Goal: Task Accomplishment & Management: Use online tool/utility

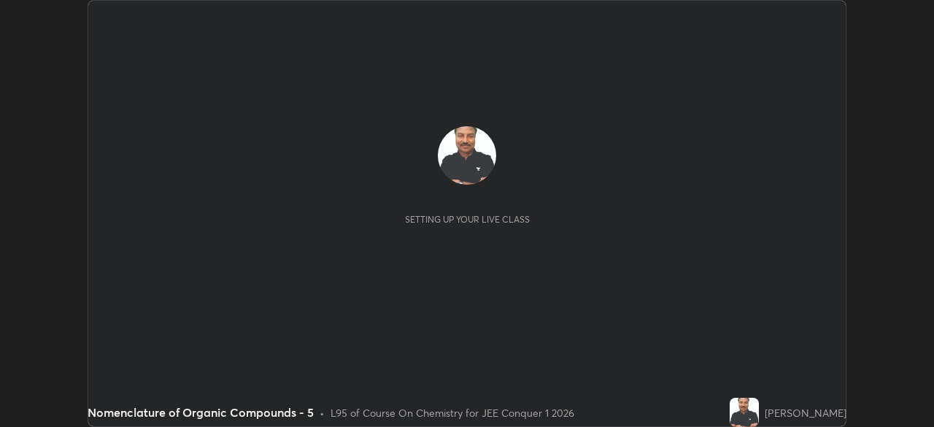
scroll to position [427, 934]
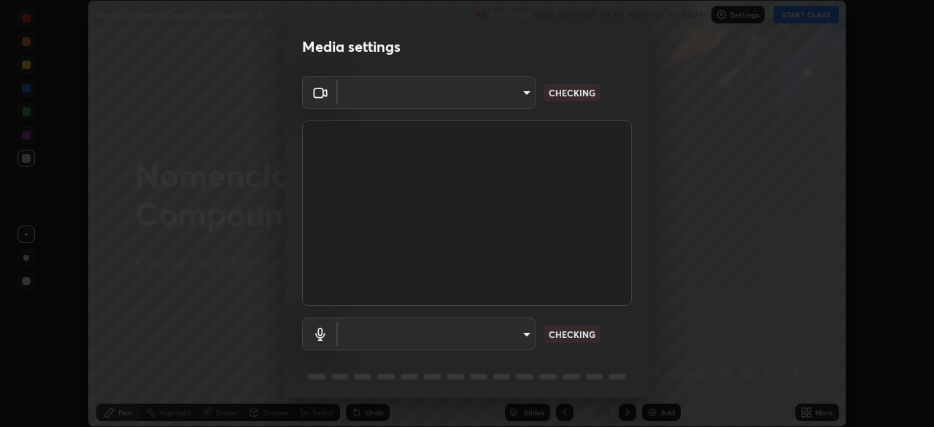
type input "5b0ce39d11be3a435715daab6ad7fa25508616855f5d18a60cdf0faa8df0ce2b"
type input "a1042adff76ea4b5505a52ff3a0232de4086f7e529f4609d60403d5288817579"
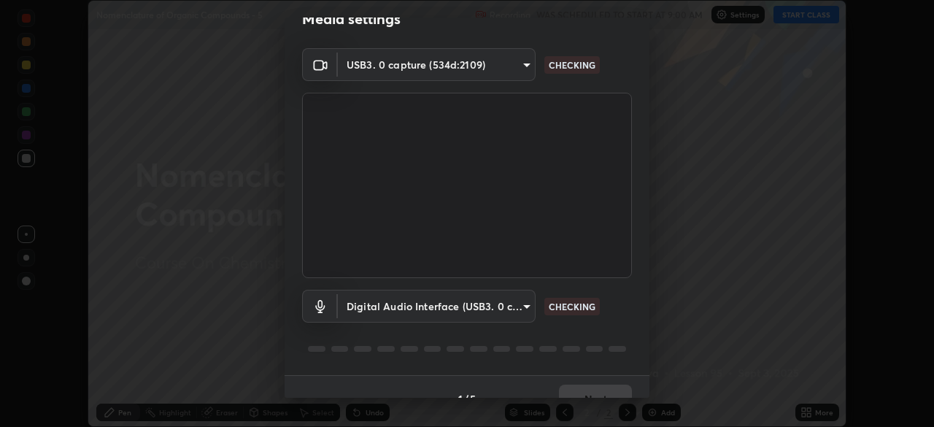
scroll to position [52, 0]
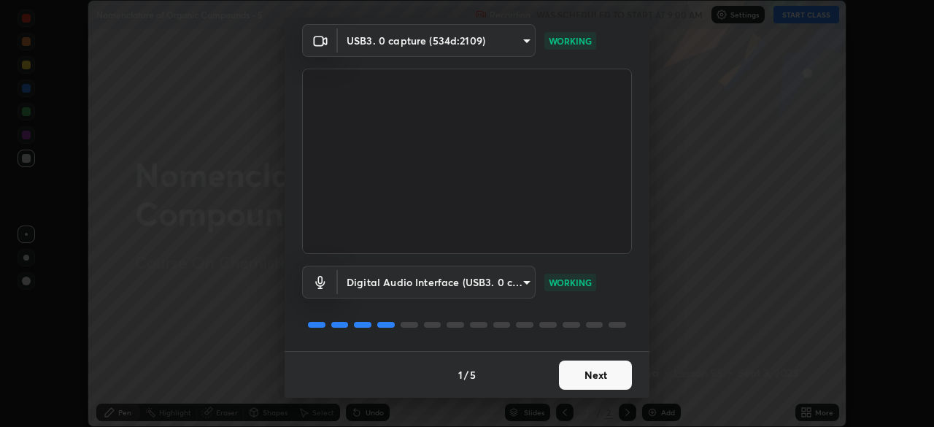
click at [588, 375] on button "Next" at bounding box center [595, 375] width 73 height 29
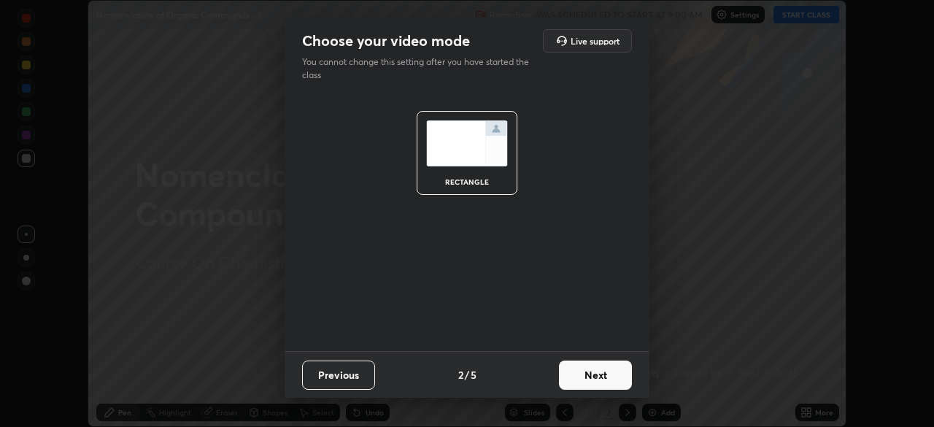
click at [586, 379] on button "Next" at bounding box center [595, 375] width 73 height 29
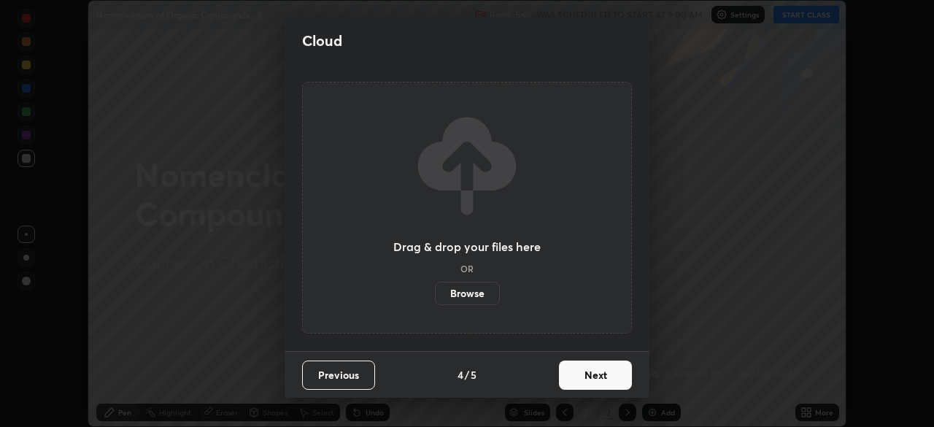
click at [583, 381] on button "Next" at bounding box center [595, 375] width 73 height 29
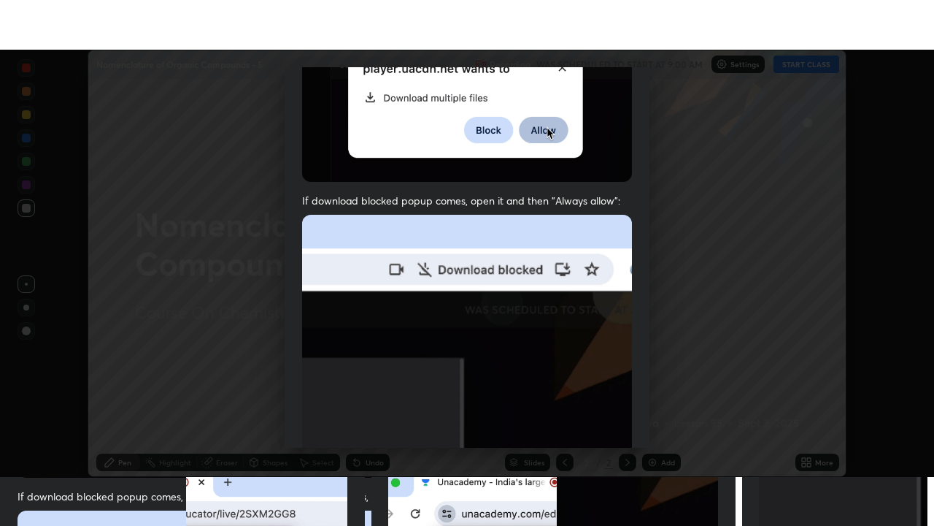
scroll to position [350, 0]
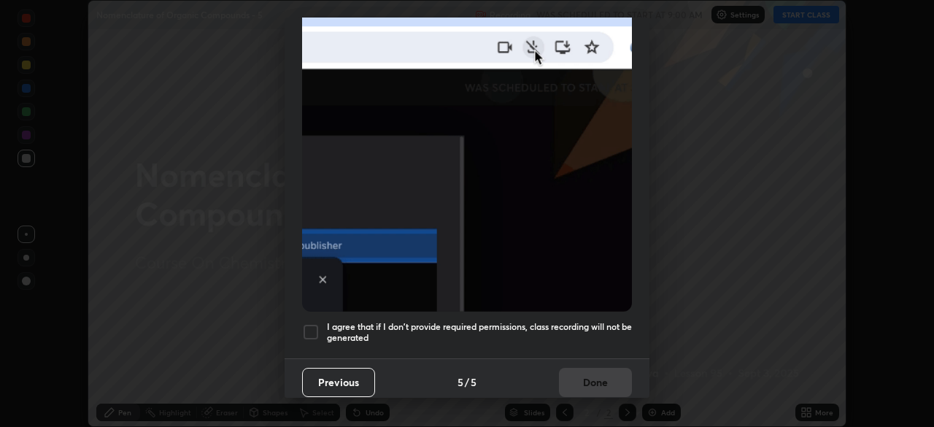
click at [311, 331] on div at bounding box center [311, 332] width 18 height 18
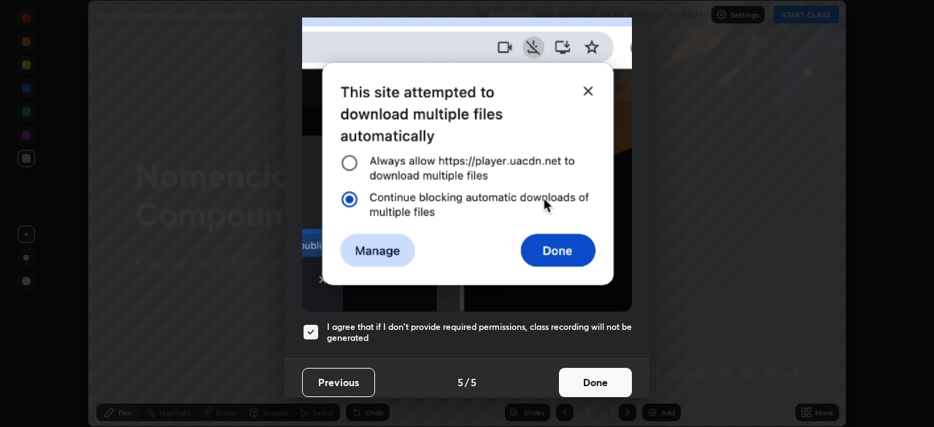
click at [594, 375] on button "Done" at bounding box center [595, 382] width 73 height 29
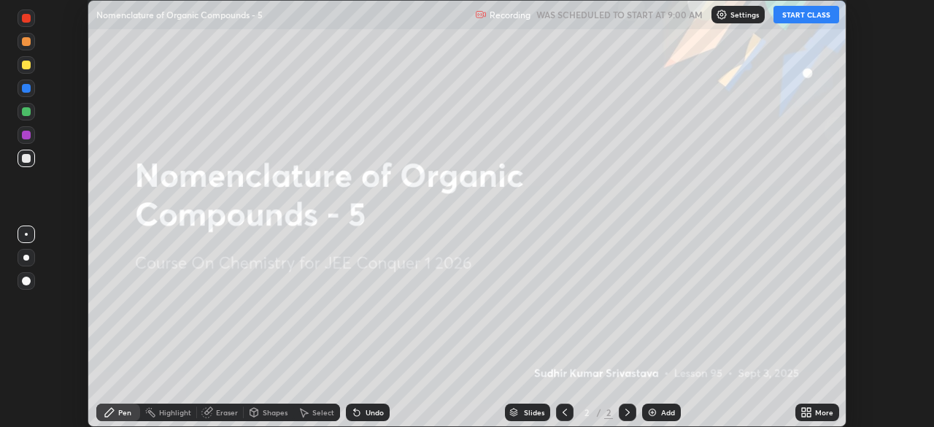
click at [796, 17] on button "START CLASS" at bounding box center [807, 15] width 66 height 18
click at [807, 409] on icon at bounding box center [809, 410] width 4 height 4
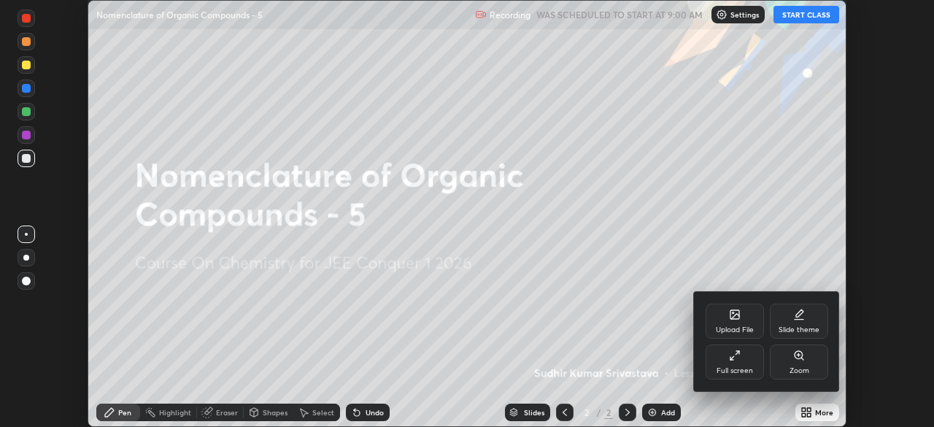
click at [740, 358] on icon at bounding box center [735, 356] width 12 height 12
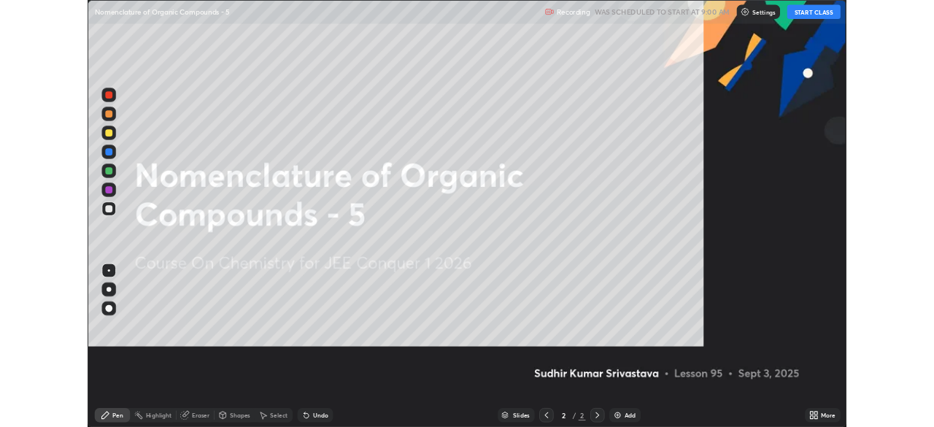
scroll to position [526, 934]
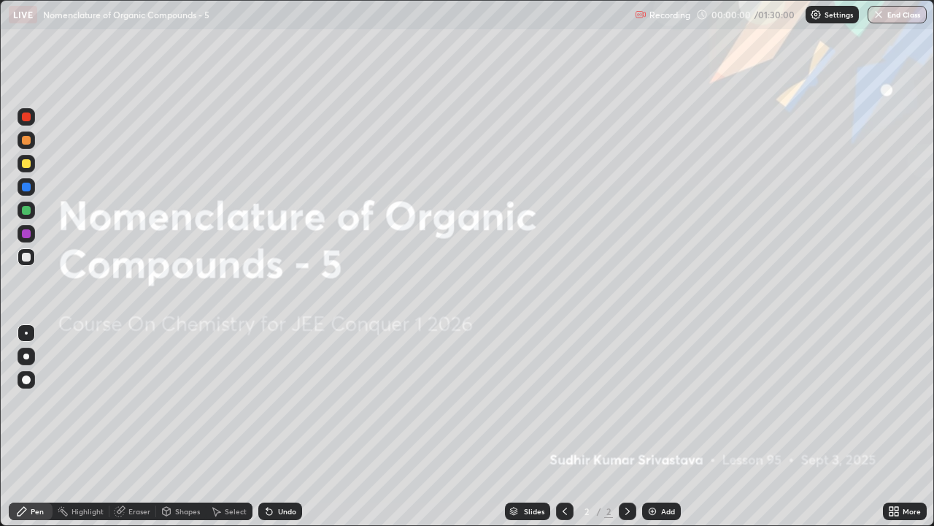
click at [659, 426] on div "Add" at bounding box center [661, 511] width 39 height 18
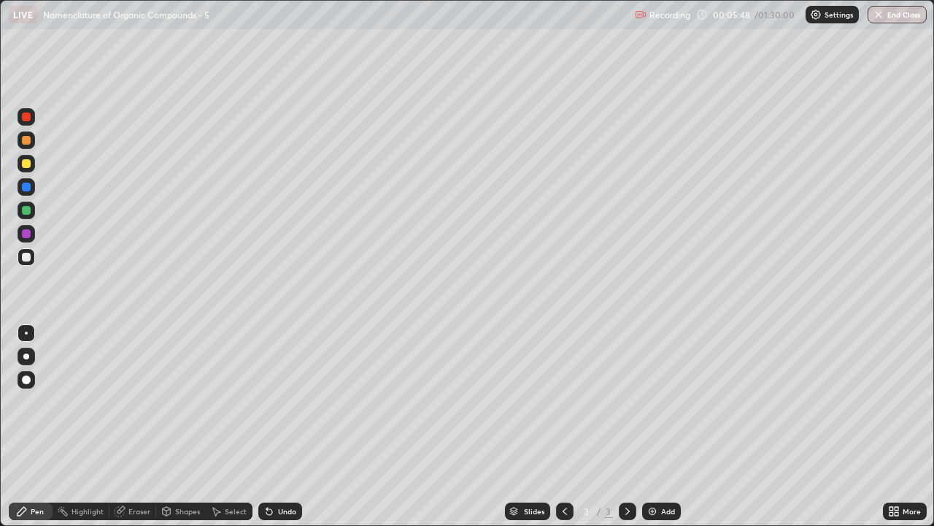
click at [667, 426] on div "Add" at bounding box center [661, 511] width 39 height 18
click at [40, 426] on div "Pen" at bounding box center [37, 510] width 13 height 7
click at [139, 426] on div "Eraser" at bounding box center [133, 511] width 47 height 18
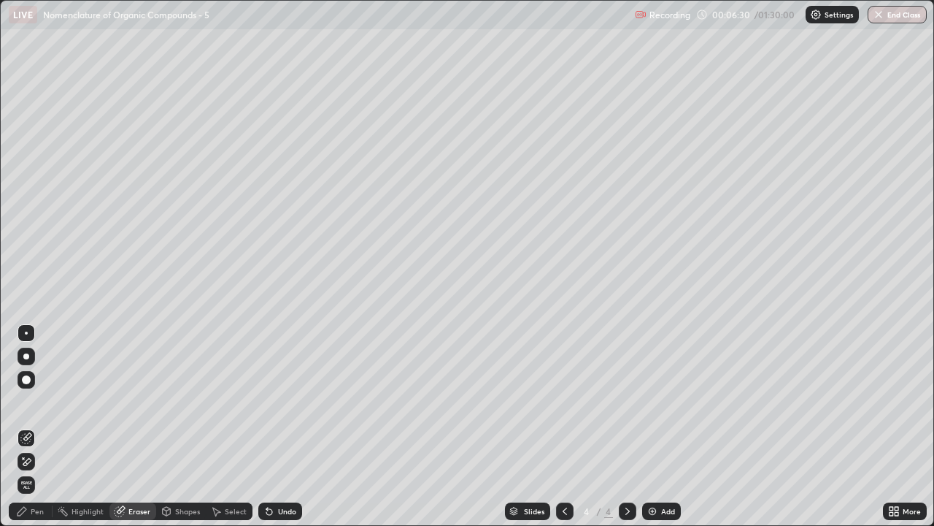
click at [36, 426] on div "Pen" at bounding box center [31, 511] width 44 height 18
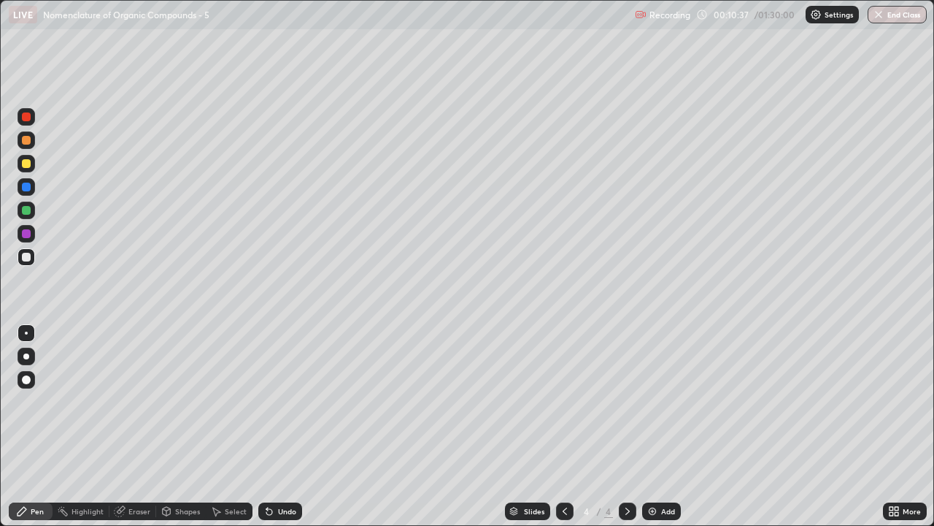
click at [669, 426] on div "Slides 4 / 4 Add" at bounding box center [592, 510] width 581 height 29
click at [660, 426] on div "Add" at bounding box center [661, 511] width 39 height 18
click at [134, 426] on div "Eraser" at bounding box center [139, 510] width 22 height 7
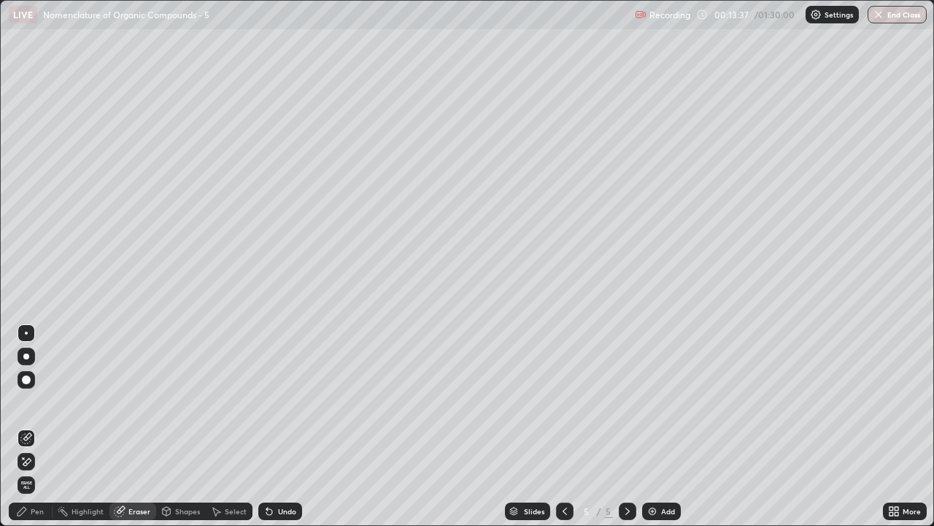
click at [31, 426] on div "Erase all" at bounding box center [27, 485] width 18 height 18
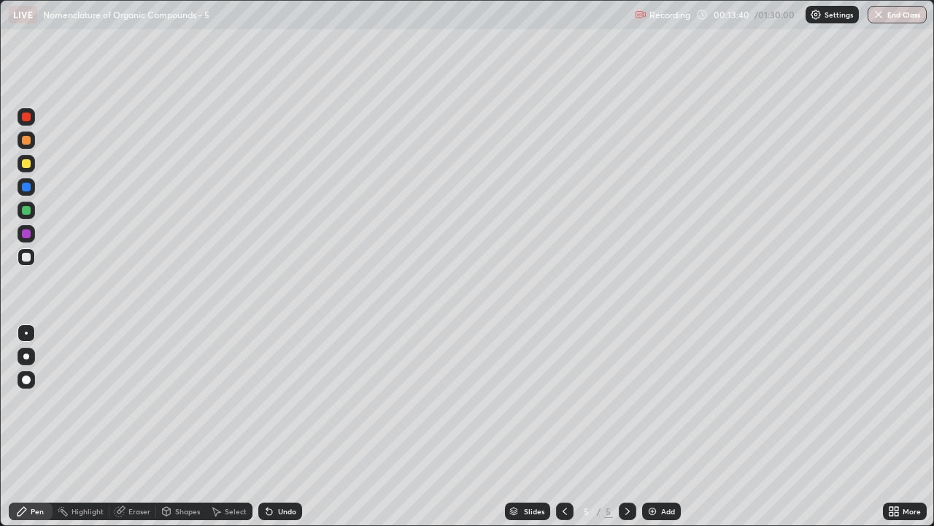
click at [561, 426] on icon at bounding box center [565, 511] width 12 height 12
click at [631, 426] on icon at bounding box center [628, 511] width 12 height 12
click at [627, 426] on icon at bounding box center [628, 511] width 12 height 12
click at [630, 426] on icon at bounding box center [628, 511] width 12 height 12
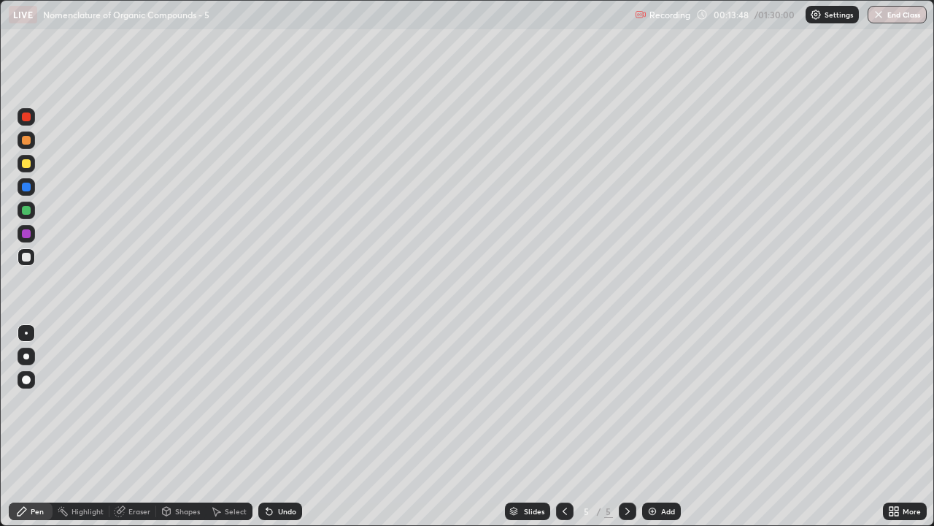
click at [561, 426] on icon at bounding box center [565, 511] width 12 height 12
click at [564, 426] on icon at bounding box center [565, 511] width 12 height 12
click at [560, 426] on icon at bounding box center [565, 511] width 12 height 12
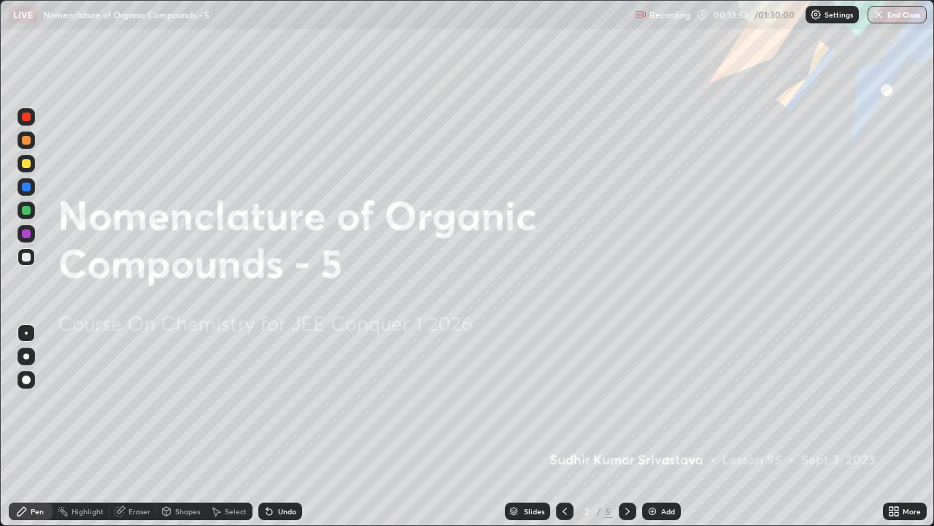
click at [625, 426] on icon at bounding box center [628, 511] width 12 height 12
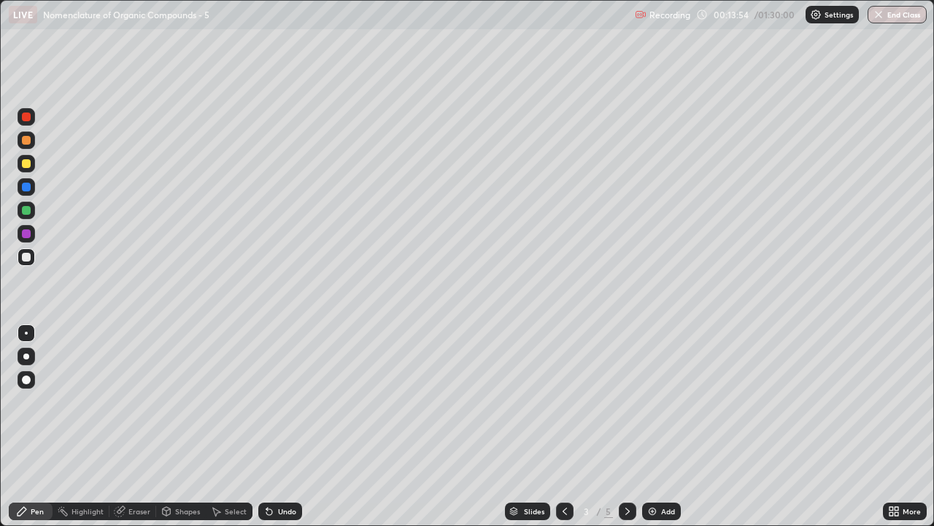
click at [623, 426] on icon at bounding box center [628, 511] width 12 height 12
click at [622, 426] on div at bounding box center [628, 511] width 18 height 18
click at [629, 426] on icon at bounding box center [628, 511] width 12 height 12
click at [627, 426] on icon at bounding box center [628, 511] width 12 height 12
click at [626, 426] on icon at bounding box center [628, 511] width 12 height 12
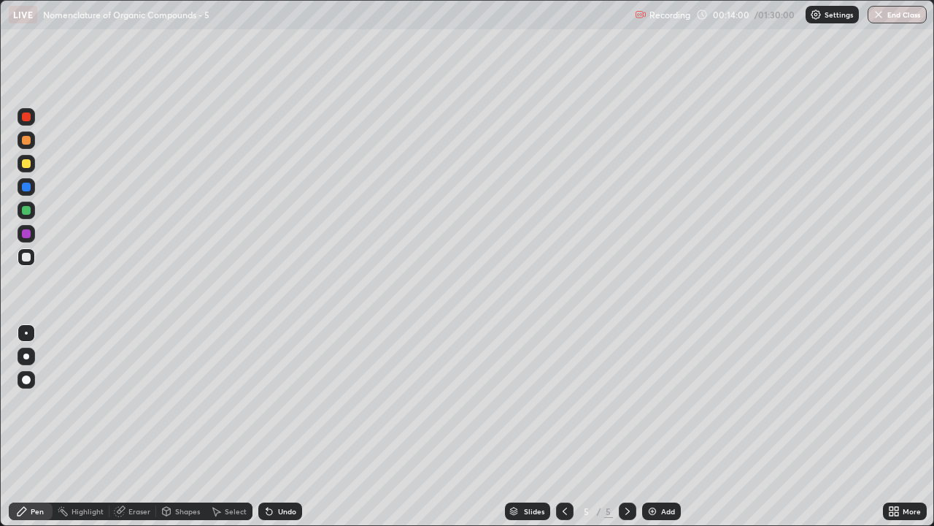
click at [561, 426] on icon at bounding box center [565, 511] width 12 height 12
click at [627, 426] on icon at bounding box center [628, 511] width 12 height 12
click at [659, 426] on div "Add" at bounding box center [661, 511] width 39 height 18
click at [663, 426] on div "Add" at bounding box center [661, 511] width 39 height 18
click at [134, 426] on div "Eraser" at bounding box center [139, 510] width 22 height 7
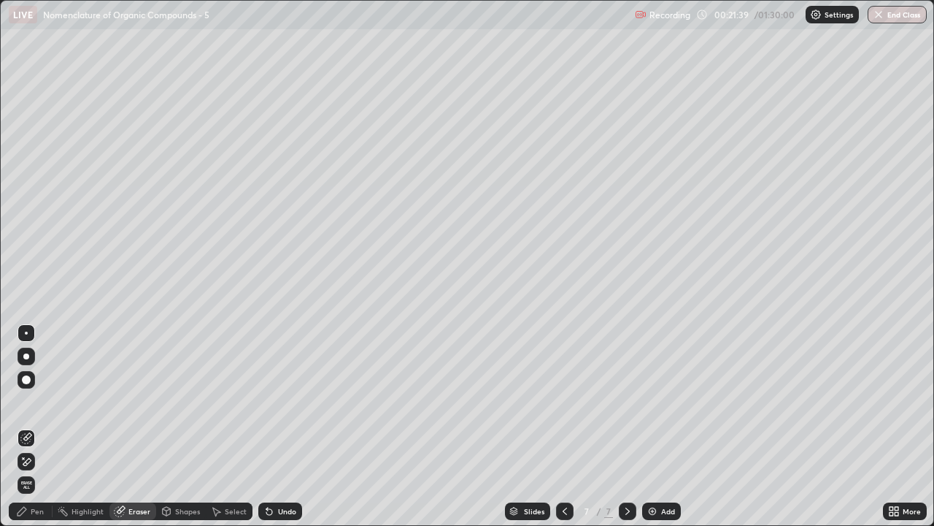
click at [40, 426] on div "Pen" at bounding box center [31, 511] width 44 height 18
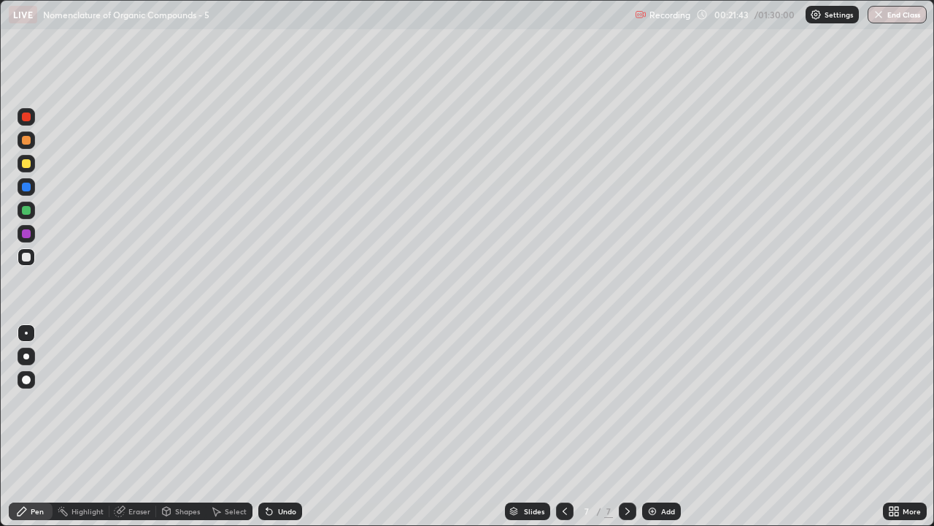
click at [136, 426] on div "Eraser" at bounding box center [133, 511] width 47 height 18
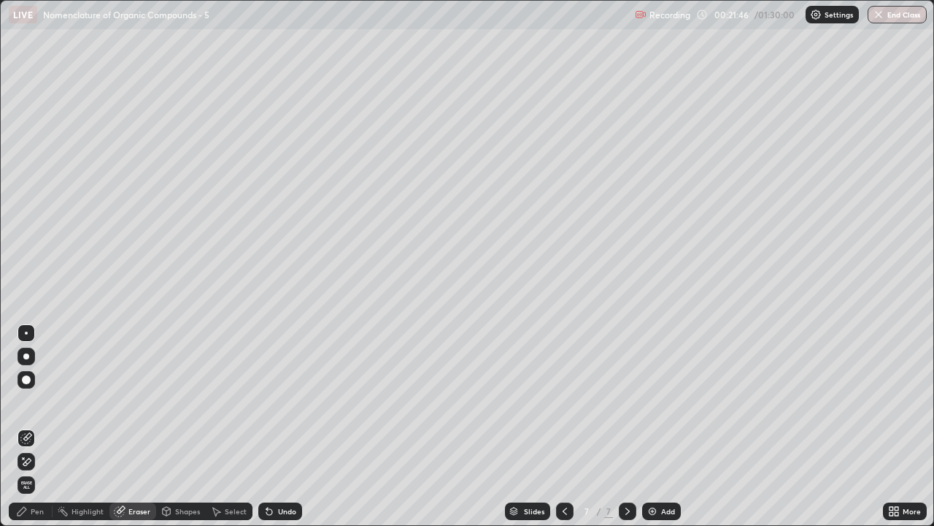
click at [37, 426] on div "Pen" at bounding box center [37, 510] width 13 height 7
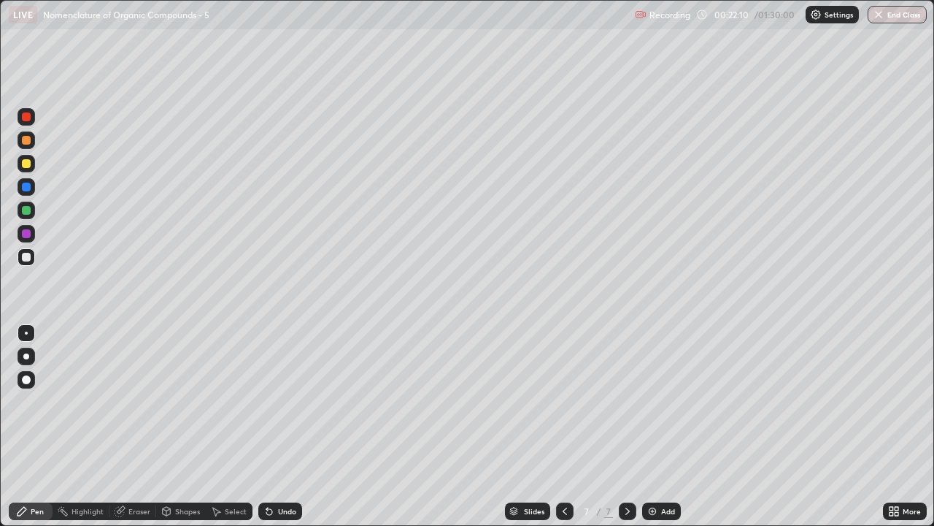
click at [142, 426] on div "Eraser" at bounding box center [139, 510] width 22 height 7
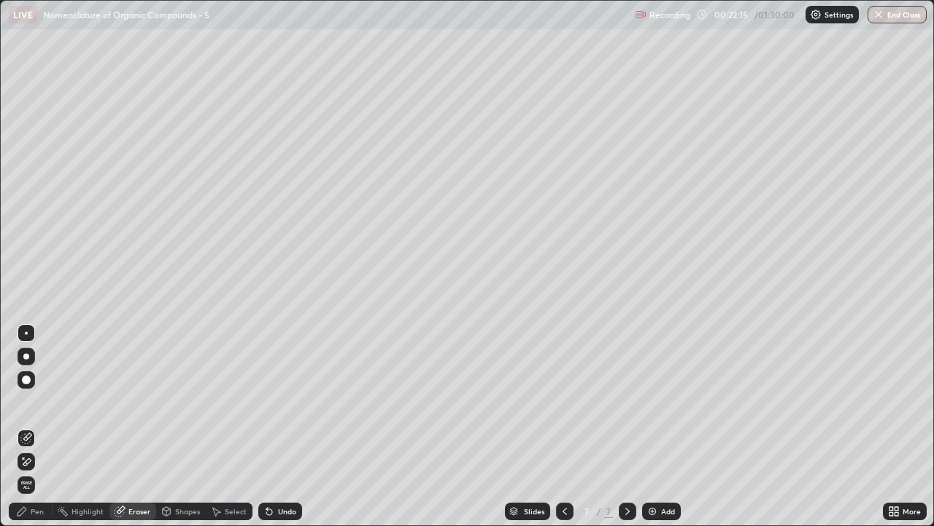
click at [40, 426] on div "Pen" at bounding box center [31, 511] width 44 height 18
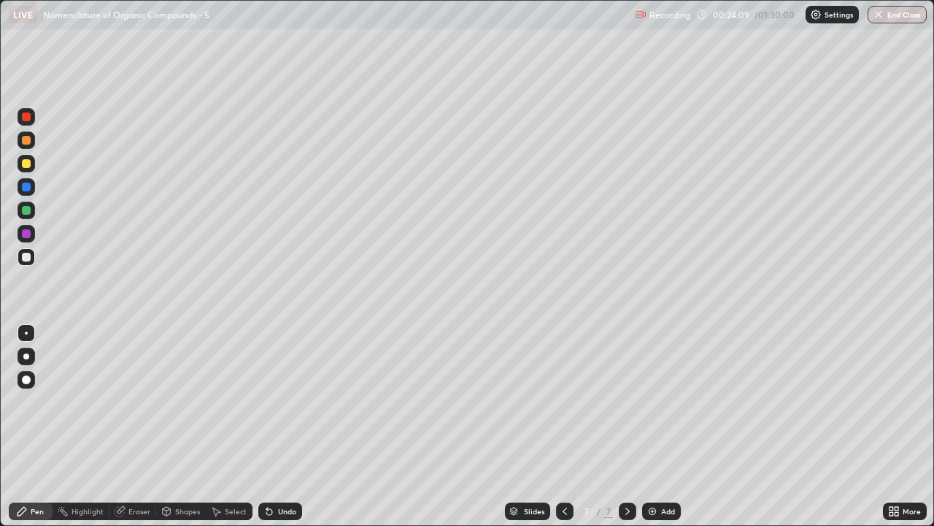
click at [85, 426] on div "Highlight" at bounding box center [88, 510] width 32 height 7
click at [142, 426] on div "Eraser" at bounding box center [139, 510] width 22 height 7
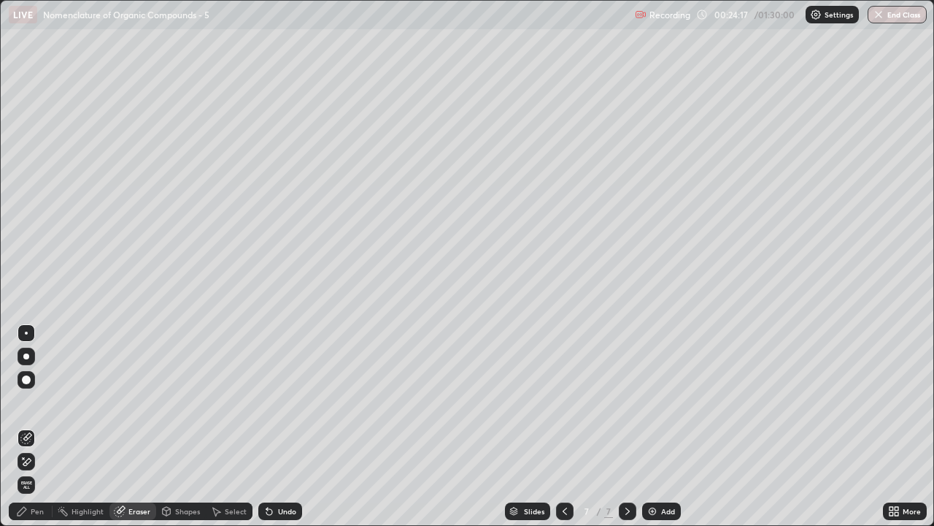
click at [33, 426] on div "Pen" at bounding box center [37, 510] width 13 height 7
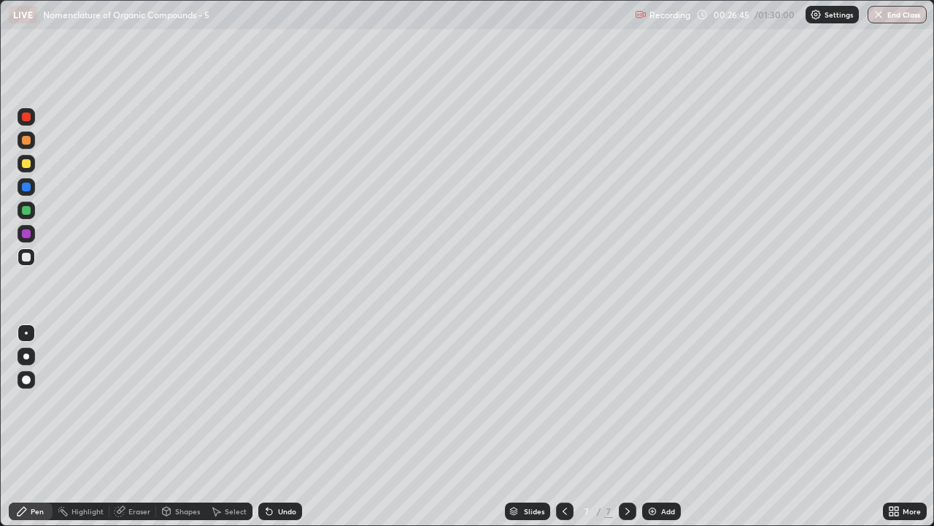
click at [661, 426] on div "Add" at bounding box center [668, 510] width 14 height 7
click at [140, 426] on div "Eraser" at bounding box center [139, 510] width 22 height 7
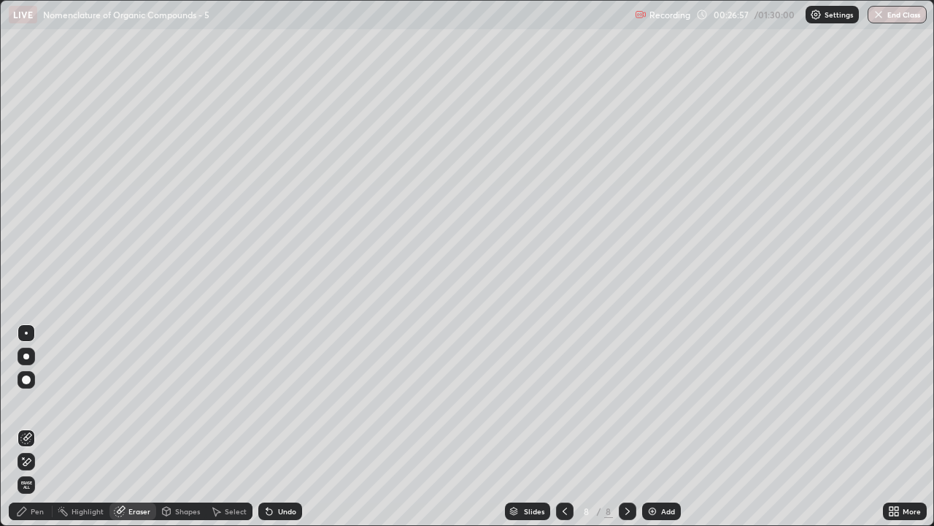
click at [39, 426] on div "Pen" at bounding box center [31, 511] width 44 height 18
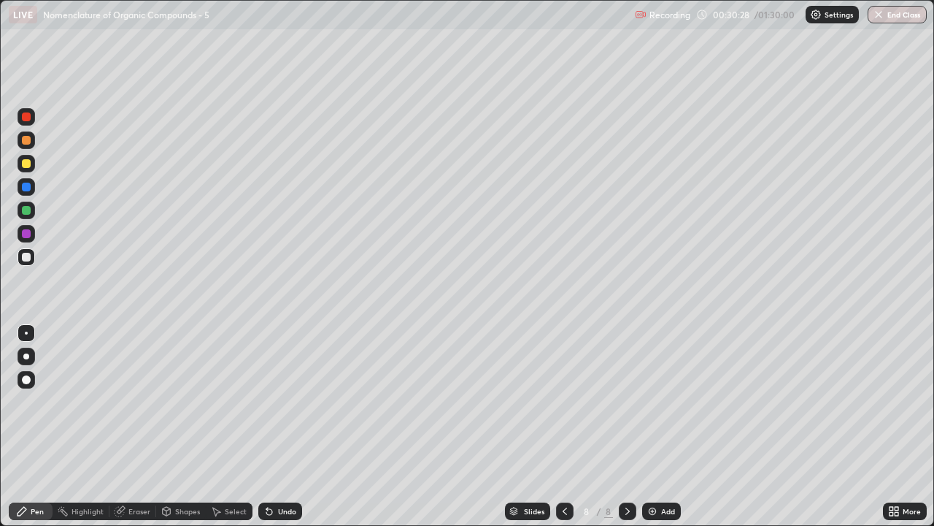
click at [665, 426] on div "Add" at bounding box center [668, 510] width 14 height 7
click at [137, 426] on div "Eraser" at bounding box center [139, 510] width 22 height 7
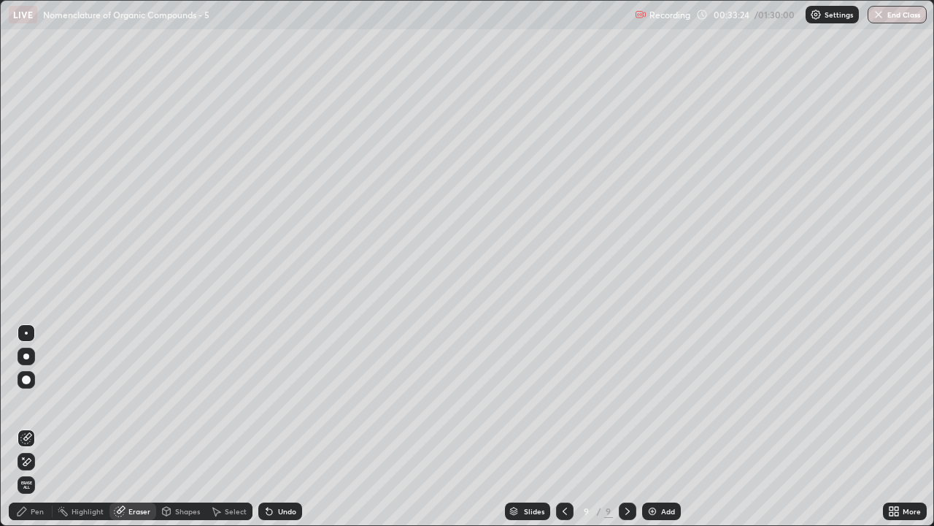
click at [38, 426] on div "Pen" at bounding box center [37, 510] width 13 height 7
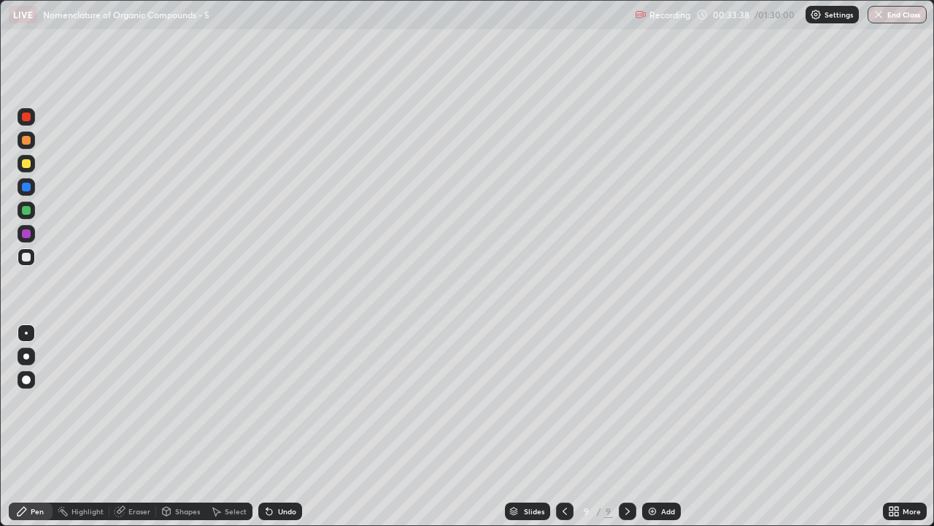
click at [146, 426] on div "Eraser" at bounding box center [139, 510] width 22 height 7
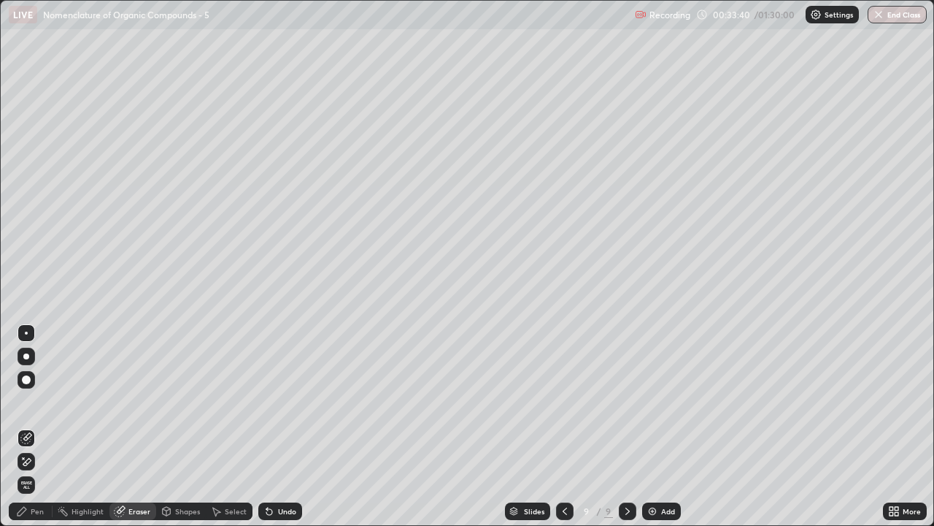
click at [37, 426] on div "Pen" at bounding box center [37, 510] width 13 height 7
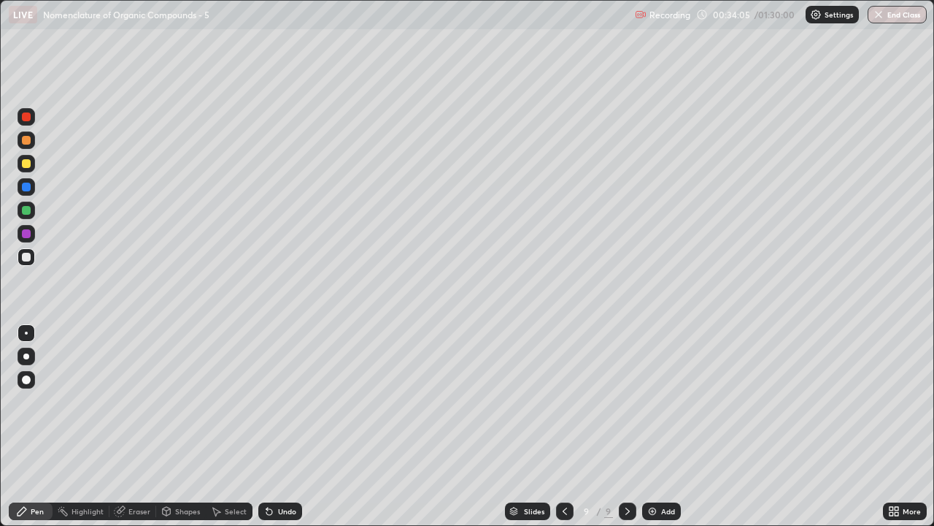
click at [659, 426] on div "Add" at bounding box center [661, 511] width 39 height 18
click at [134, 426] on div "Eraser" at bounding box center [139, 510] width 22 height 7
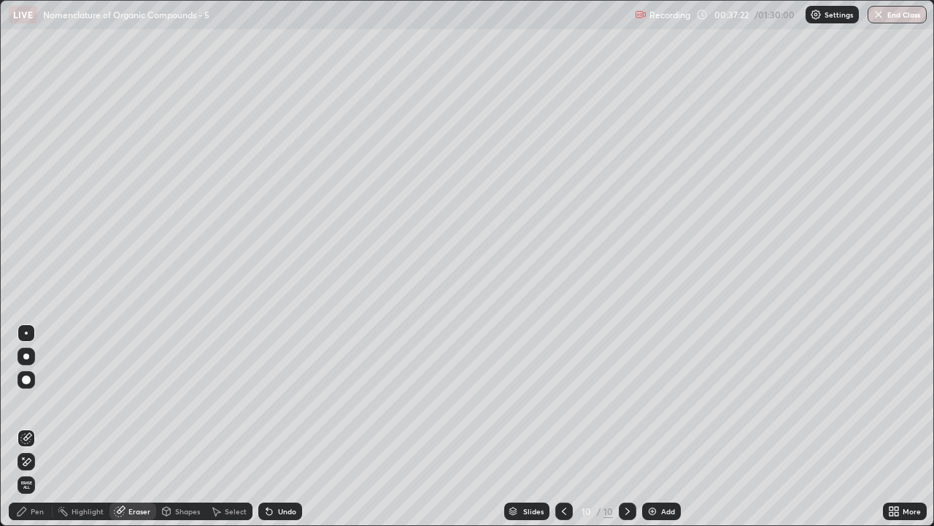
click at [31, 426] on div "Pen" at bounding box center [31, 511] width 44 height 18
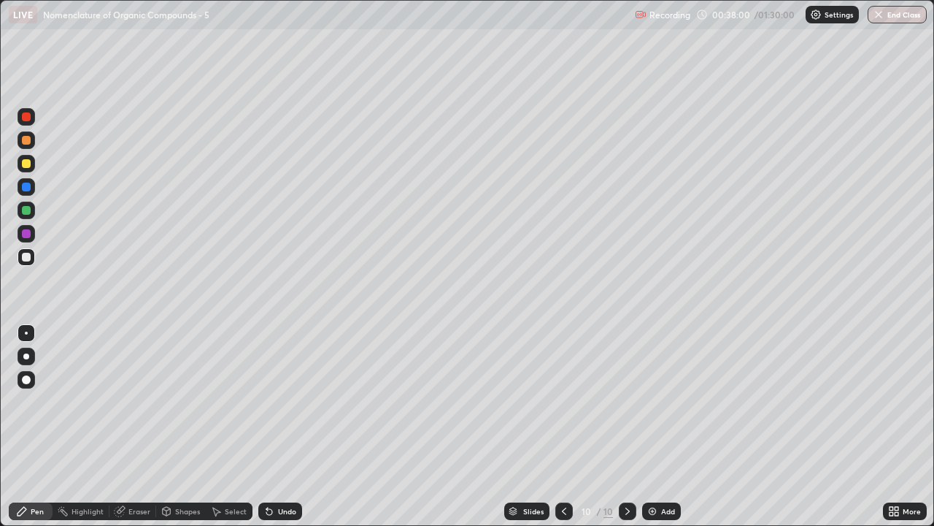
click at [668, 426] on div "Add" at bounding box center [668, 510] width 14 height 7
click at [136, 426] on div "Eraser" at bounding box center [133, 511] width 47 height 18
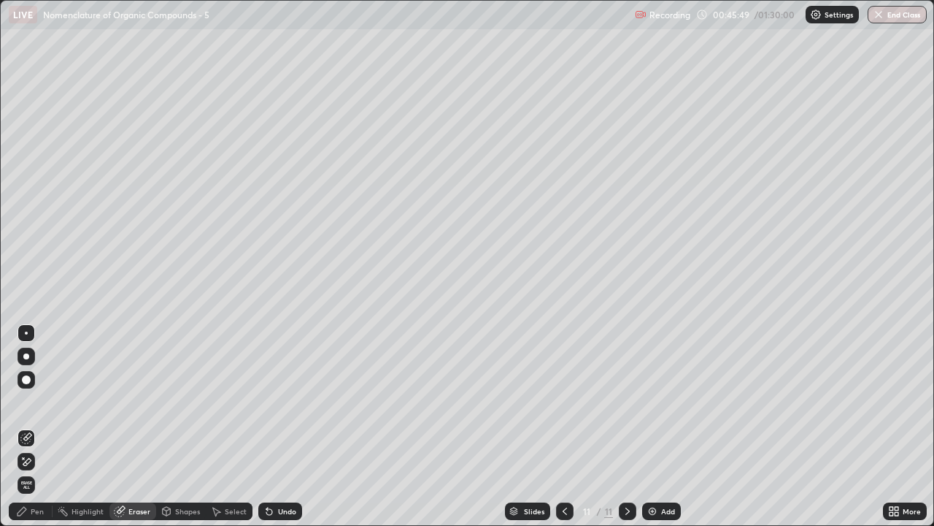
click at [41, 426] on div "Pen" at bounding box center [37, 510] width 13 height 7
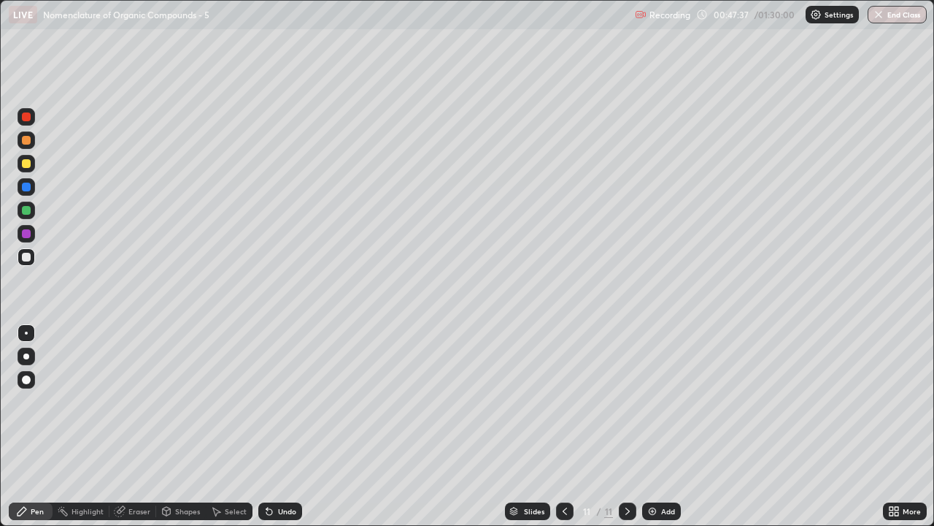
click at [664, 426] on div "Add" at bounding box center [668, 510] width 14 height 7
click at [142, 426] on div "Eraser" at bounding box center [139, 510] width 22 height 7
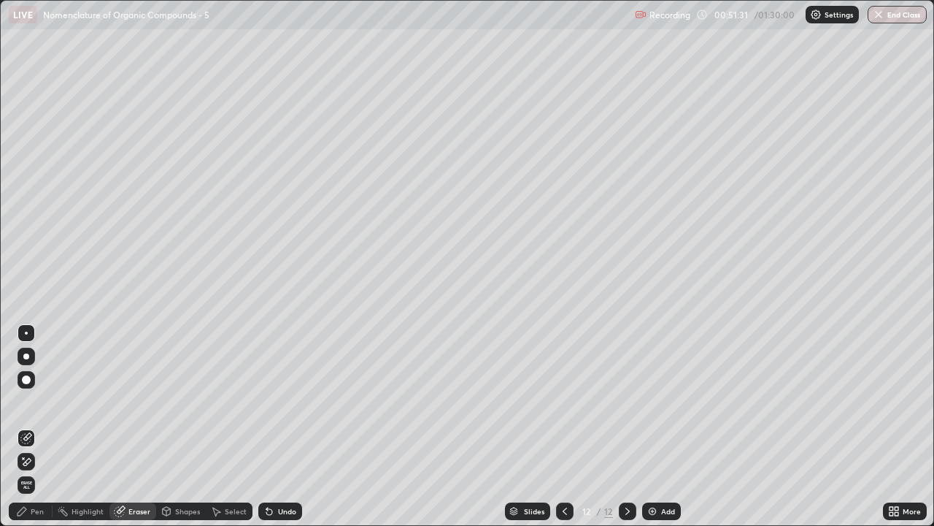
click at [134, 426] on div "Eraser" at bounding box center [139, 510] width 22 height 7
click at [32, 426] on div "Pen" at bounding box center [37, 510] width 13 height 7
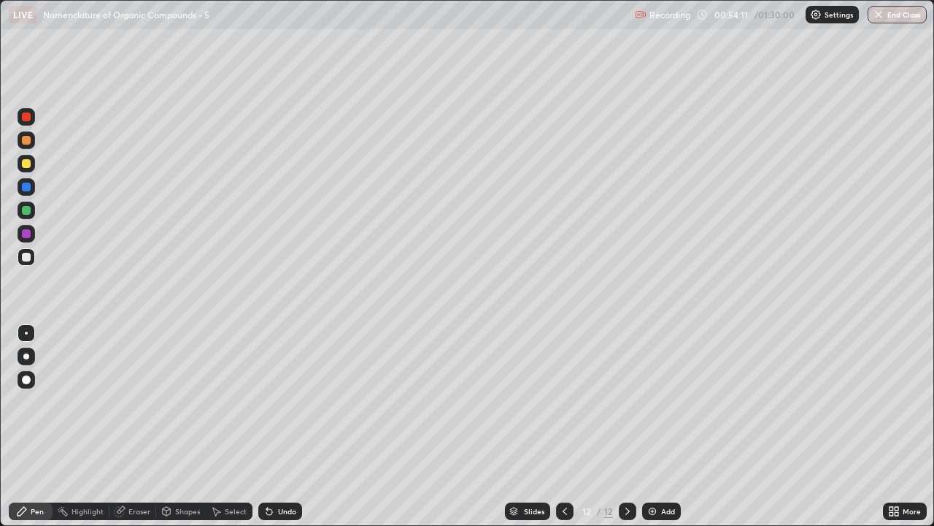
click at [670, 426] on div "Add" at bounding box center [668, 510] width 14 height 7
click at [142, 426] on div "Eraser" at bounding box center [139, 510] width 22 height 7
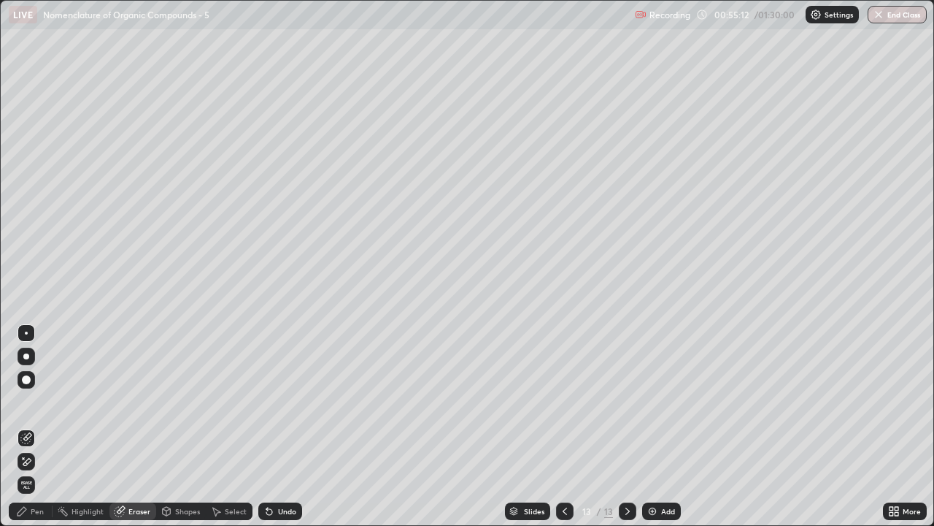
click at [45, 426] on div "Pen" at bounding box center [31, 511] width 44 height 18
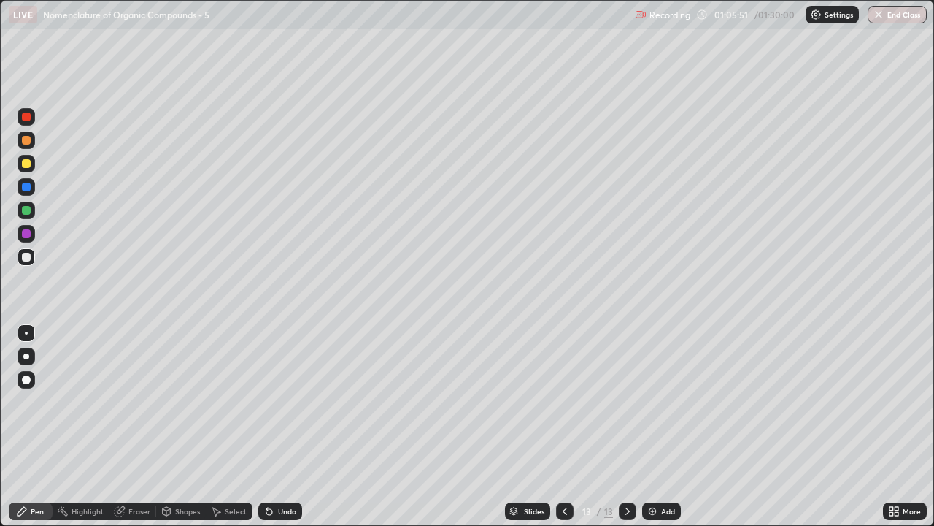
click at [661, 426] on div "Add" at bounding box center [668, 510] width 14 height 7
click at [654, 426] on img at bounding box center [653, 511] width 12 height 12
click at [145, 426] on div "Eraser" at bounding box center [139, 510] width 22 height 7
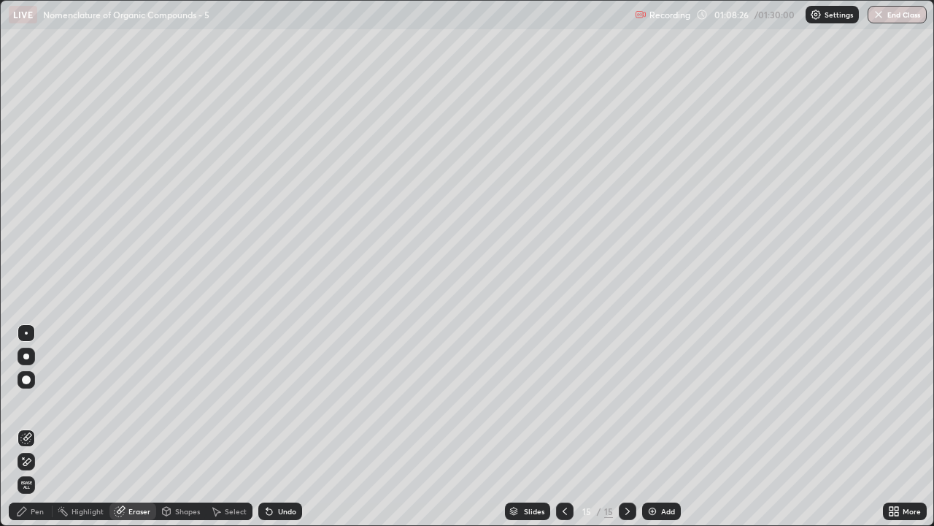
click at [31, 426] on div "Pen" at bounding box center [37, 510] width 13 height 7
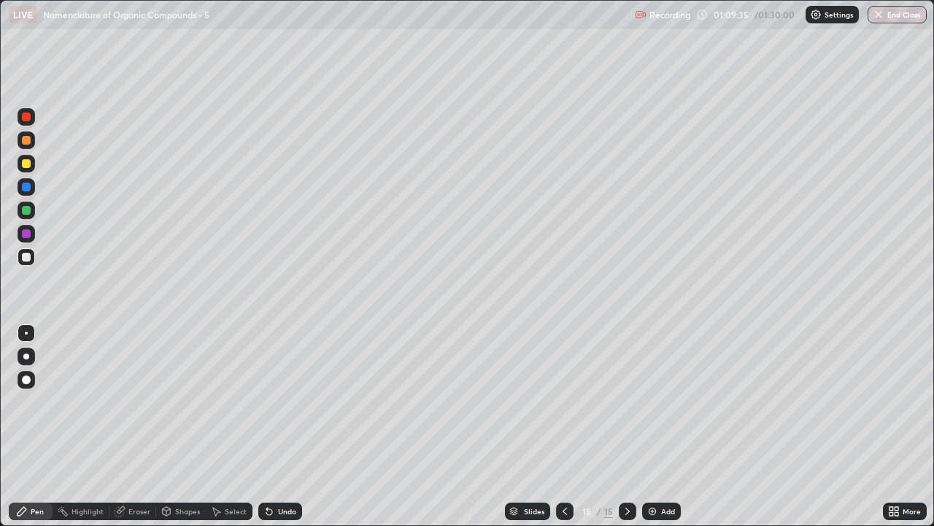
click at [137, 426] on div "Eraser" at bounding box center [139, 510] width 22 height 7
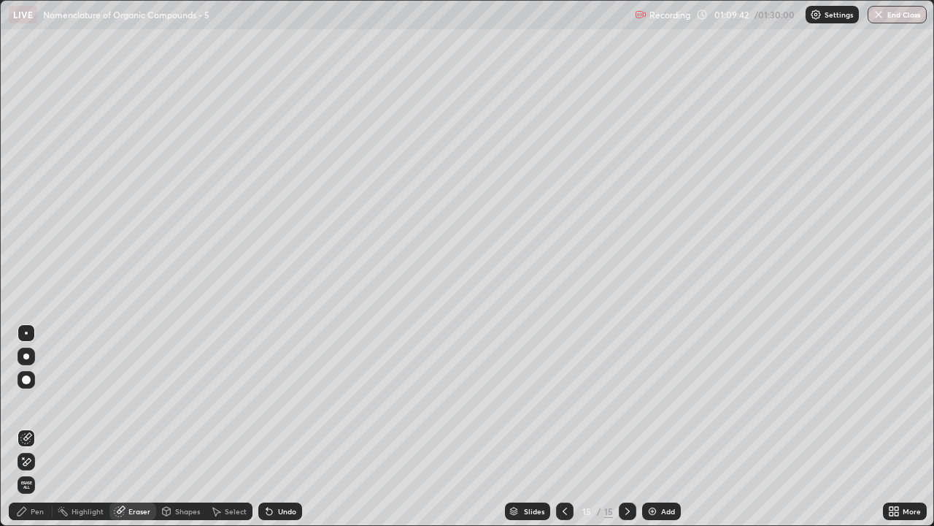
click at [39, 426] on div "Pen" at bounding box center [31, 510] width 44 height 29
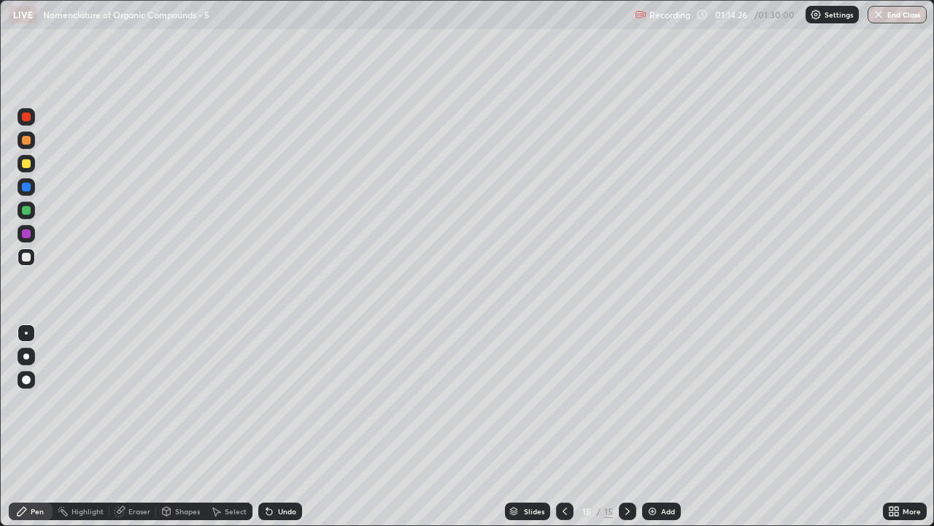
click at [633, 426] on div at bounding box center [628, 511] width 18 height 18
click at [621, 426] on div at bounding box center [628, 511] width 18 height 18
click at [626, 426] on icon at bounding box center [628, 511] width 12 height 12
click at [664, 426] on div "Add" at bounding box center [668, 510] width 14 height 7
click at [142, 426] on div "Eraser" at bounding box center [139, 510] width 22 height 7
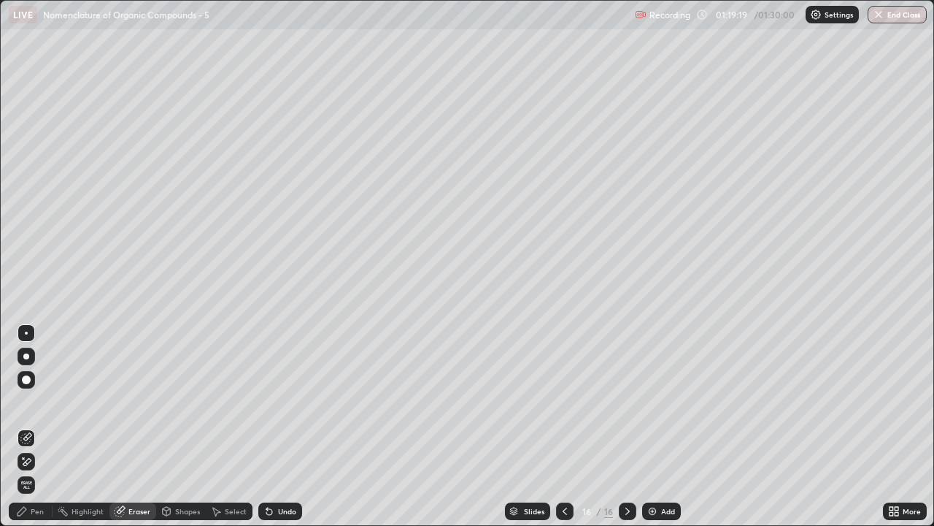
click at [38, 426] on div "Pen" at bounding box center [37, 510] width 13 height 7
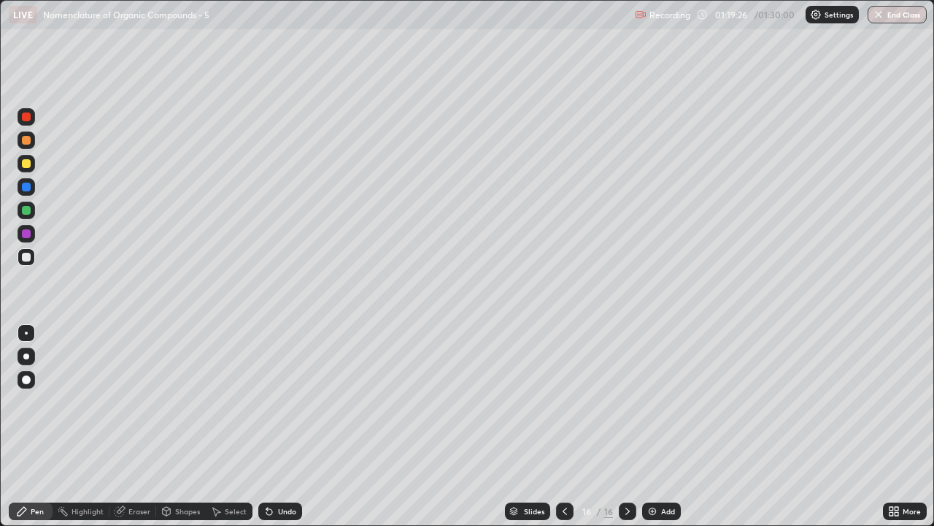
click at [142, 426] on div "Eraser" at bounding box center [139, 510] width 22 height 7
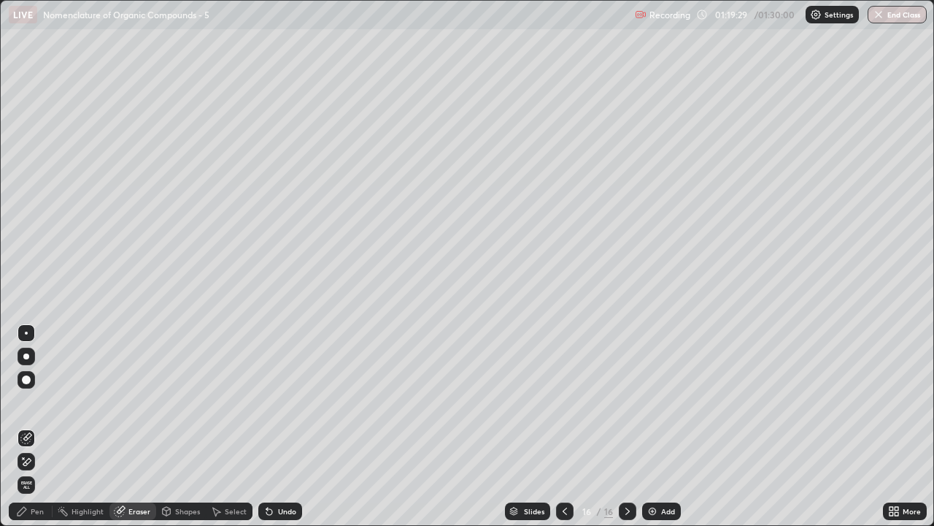
click at [42, 426] on div "Pen" at bounding box center [37, 510] width 13 height 7
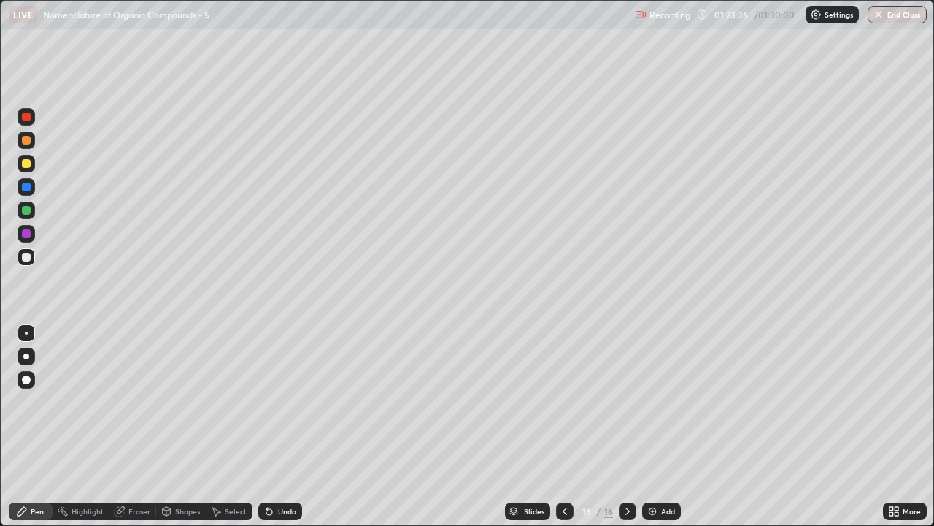
click at [142, 426] on div "Eraser" at bounding box center [133, 511] width 47 height 18
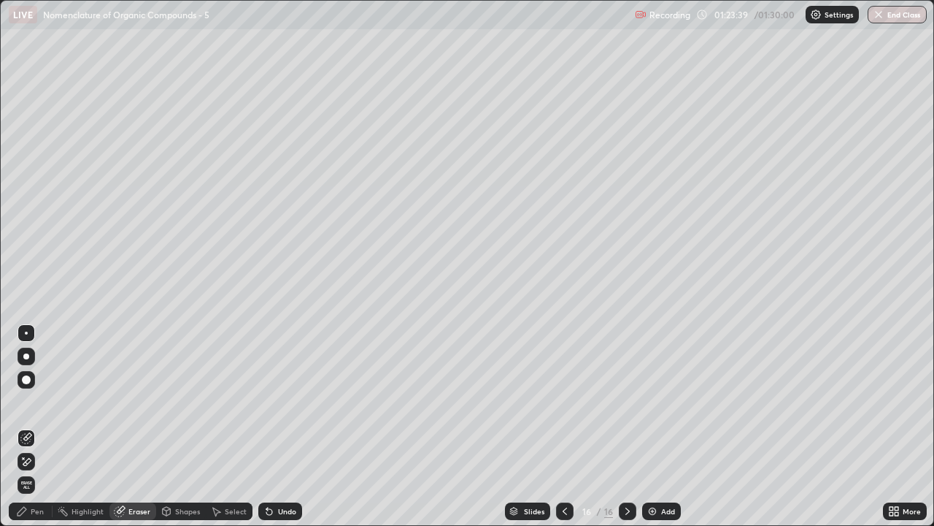
click at [43, 426] on div "Pen" at bounding box center [37, 510] width 13 height 7
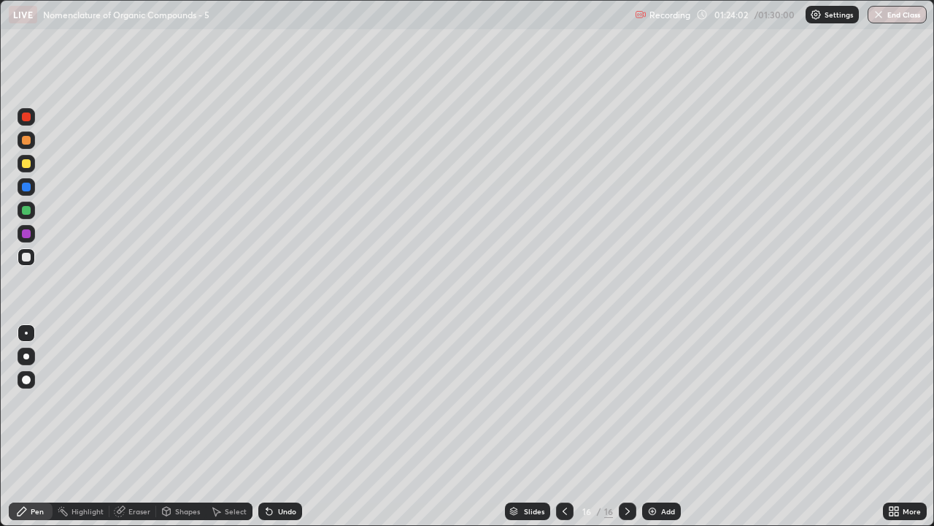
click at [144, 426] on div "Eraser" at bounding box center [139, 510] width 22 height 7
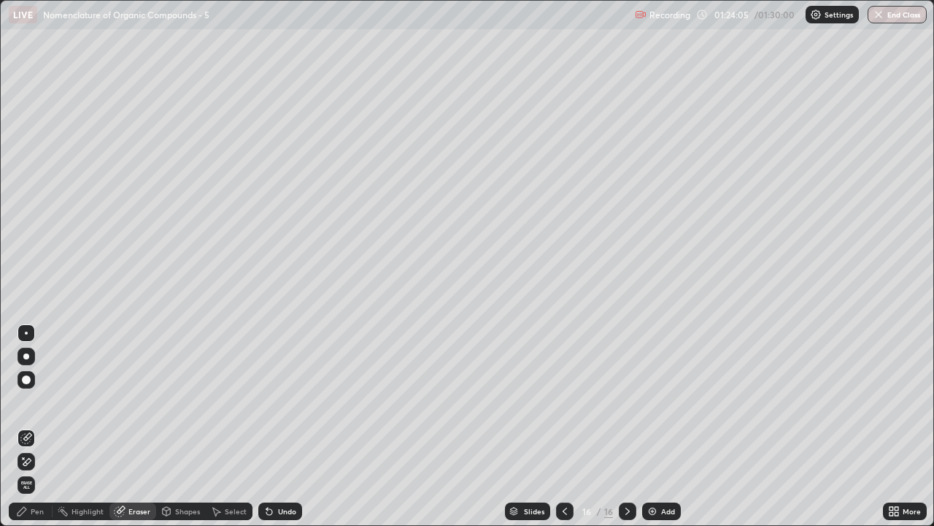
click at [39, 426] on div "Pen" at bounding box center [31, 511] width 44 height 18
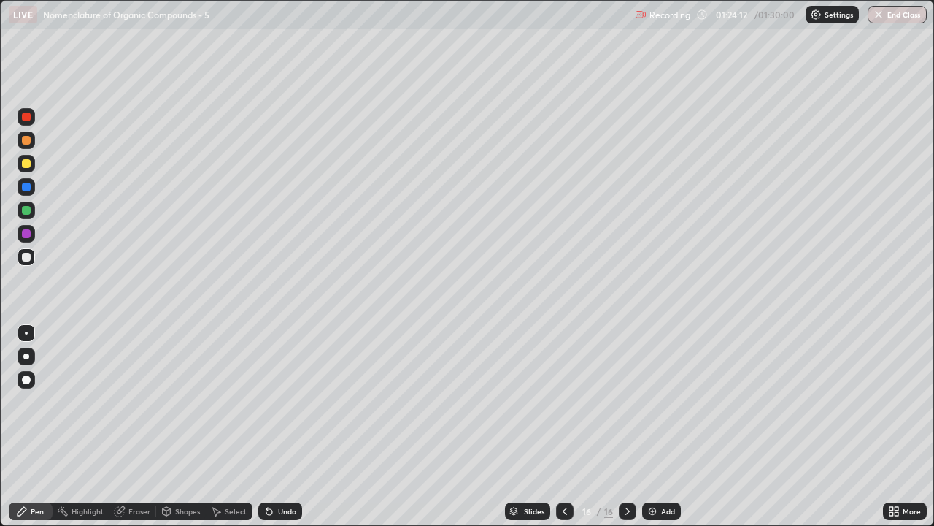
click at [664, 426] on div "Add" at bounding box center [668, 510] width 14 height 7
click at [93, 426] on div "Highlight" at bounding box center [81, 511] width 57 height 18
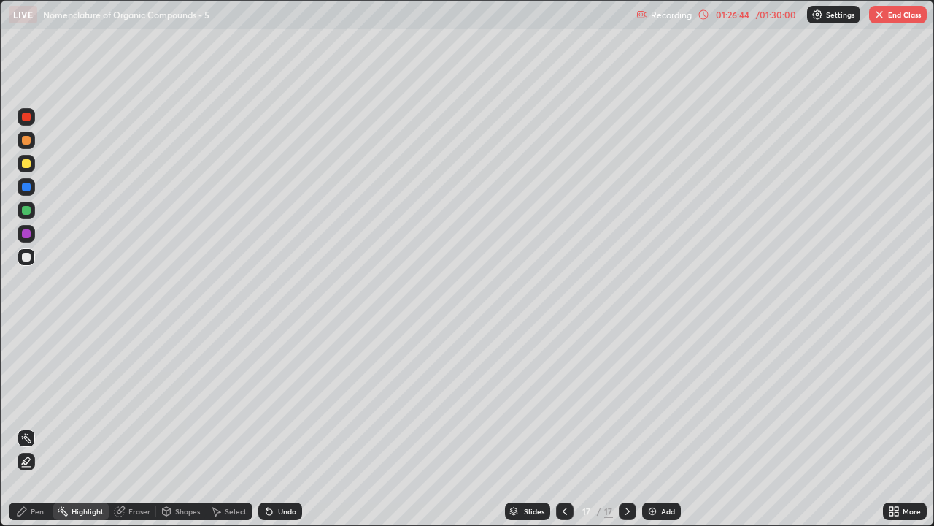
click at [137, 426] on div "Eraser" at bounding box center [139, 510] width 22 height 7
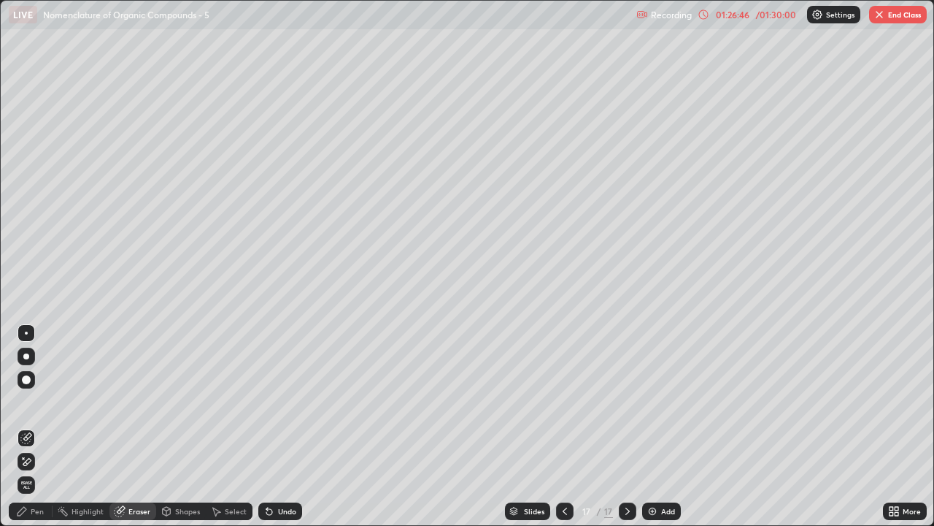
click at [41, 426] on div "Pen" at bounding box center [31, 511] width 44 height 18
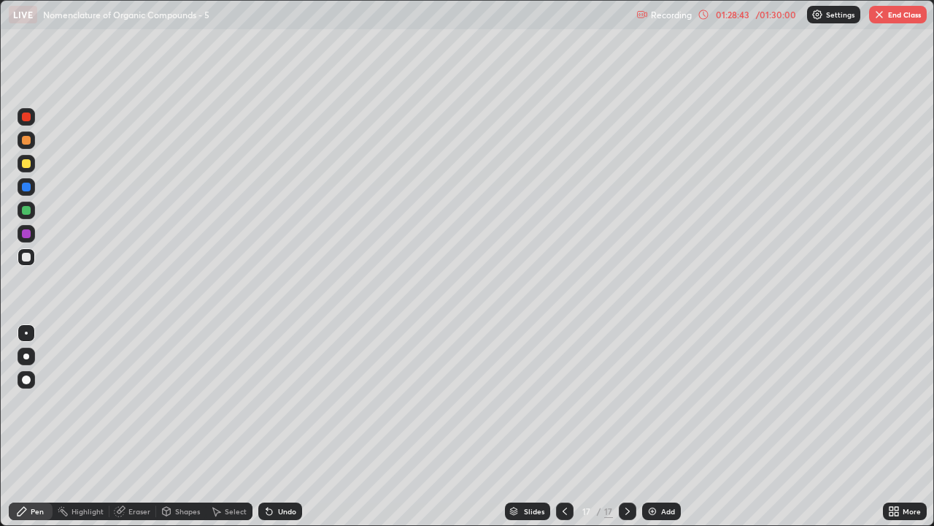
click at [888, 12] on button "End Class" at bounding box center [898, 15] width 58 height 18
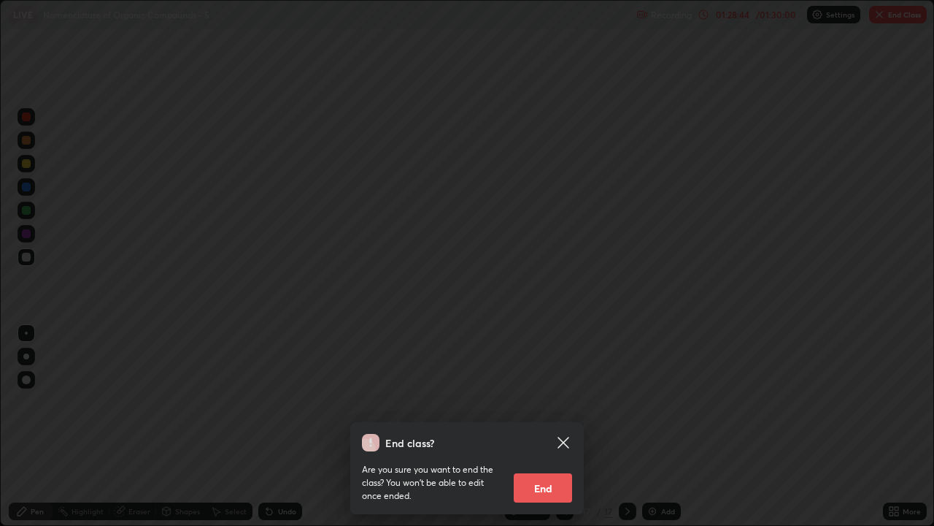
click at [559, 426] on button "End" at bounding box center [543, 487] width 58 height 29
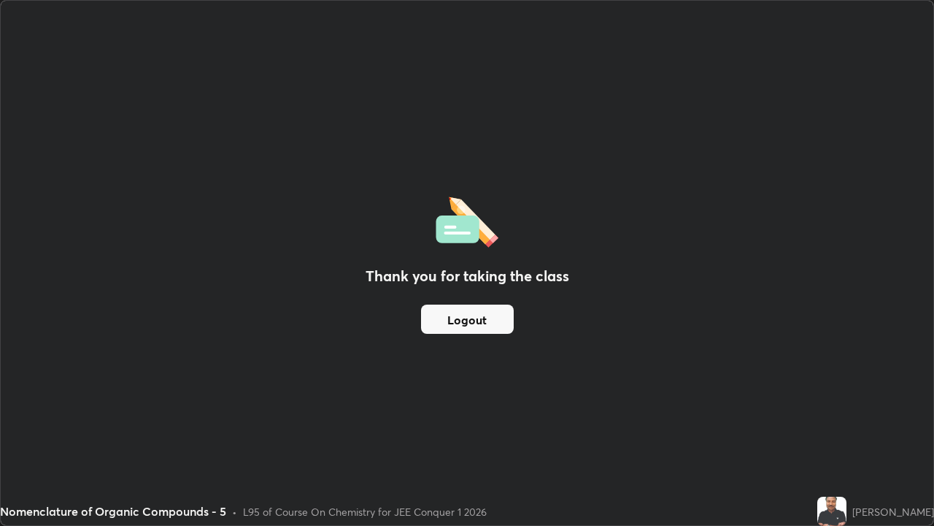
click at [461, 318] on button "Logout" at bounding box center [467, 318] width 93 height 29
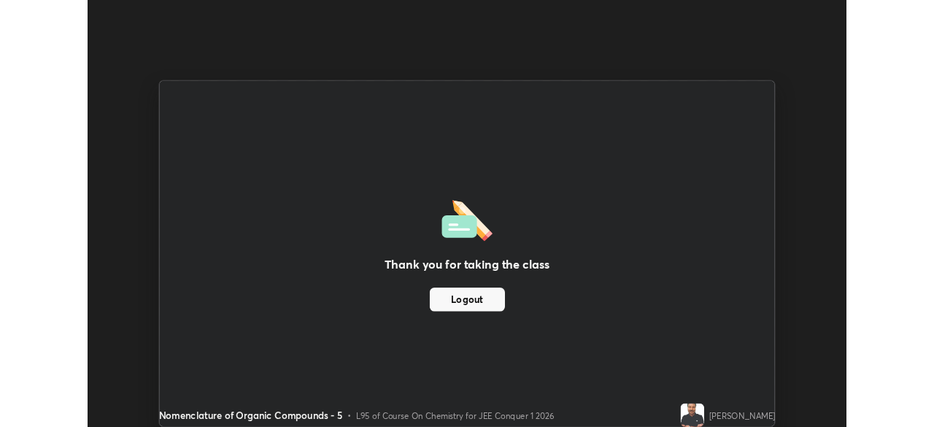
scroll to position [72578, 72071]
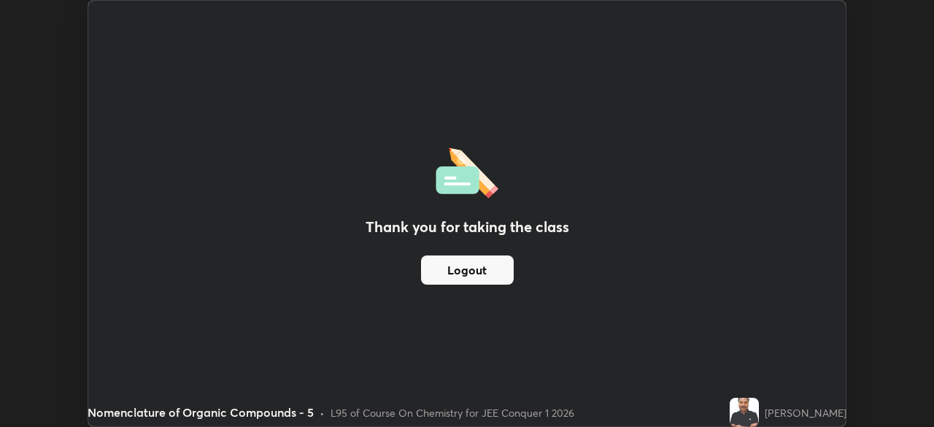
click at [481, 267] on button "Logout" at bounding box center [467, 270] width 93 height 29
